Goal: Browse casually: Explore the website without a specific task or goal

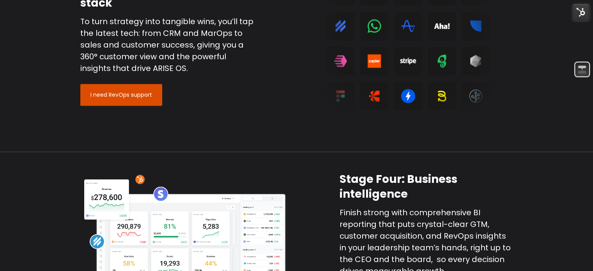
scroll to position [1195, 0]
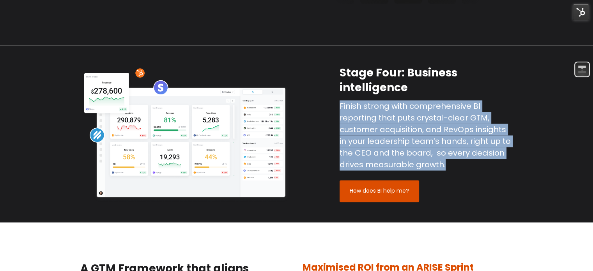
drag, startPoint x: 341, startPoint y: 92, endPoint x: 450, endPoint y: 145, distance: 121.4
click at [450, 145] on p "Finish strong with comprehensive BI reporting that puts crystal-clear GTM, cust…" at bounding box center [427, 135] width 174 height 70
copy p "Finish strong with comprehensive BI reporting that puts crystal-clear GTM, cust…"
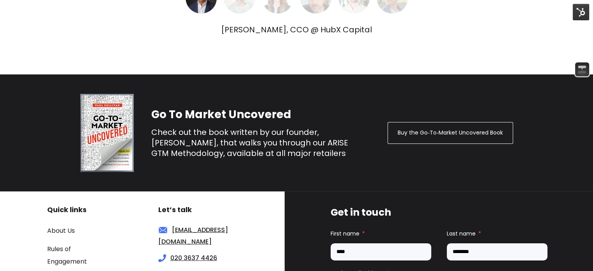
scroll to position [2496, 0]
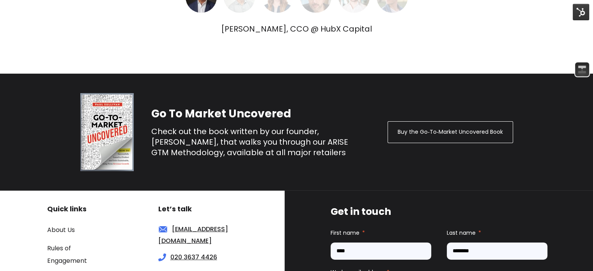
scroll to position [2493, 0]
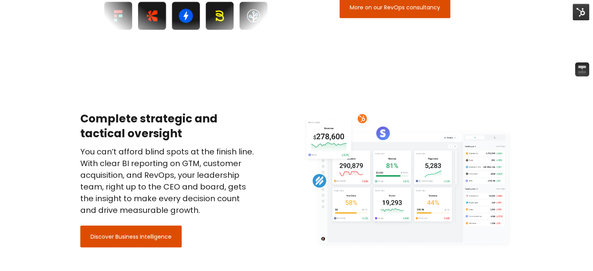
scroll to position [1579, 0]
